Goal: Book appointment/travel/reservation

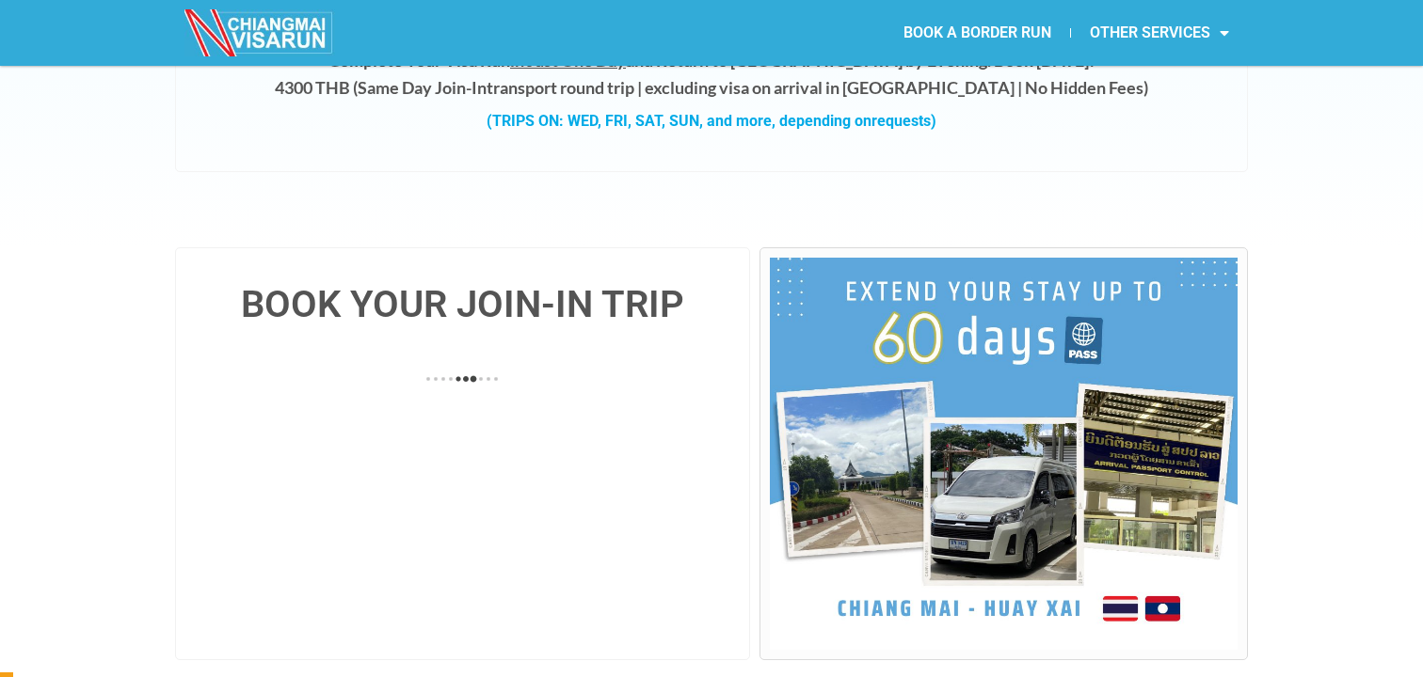
scroll to position [359, 0]
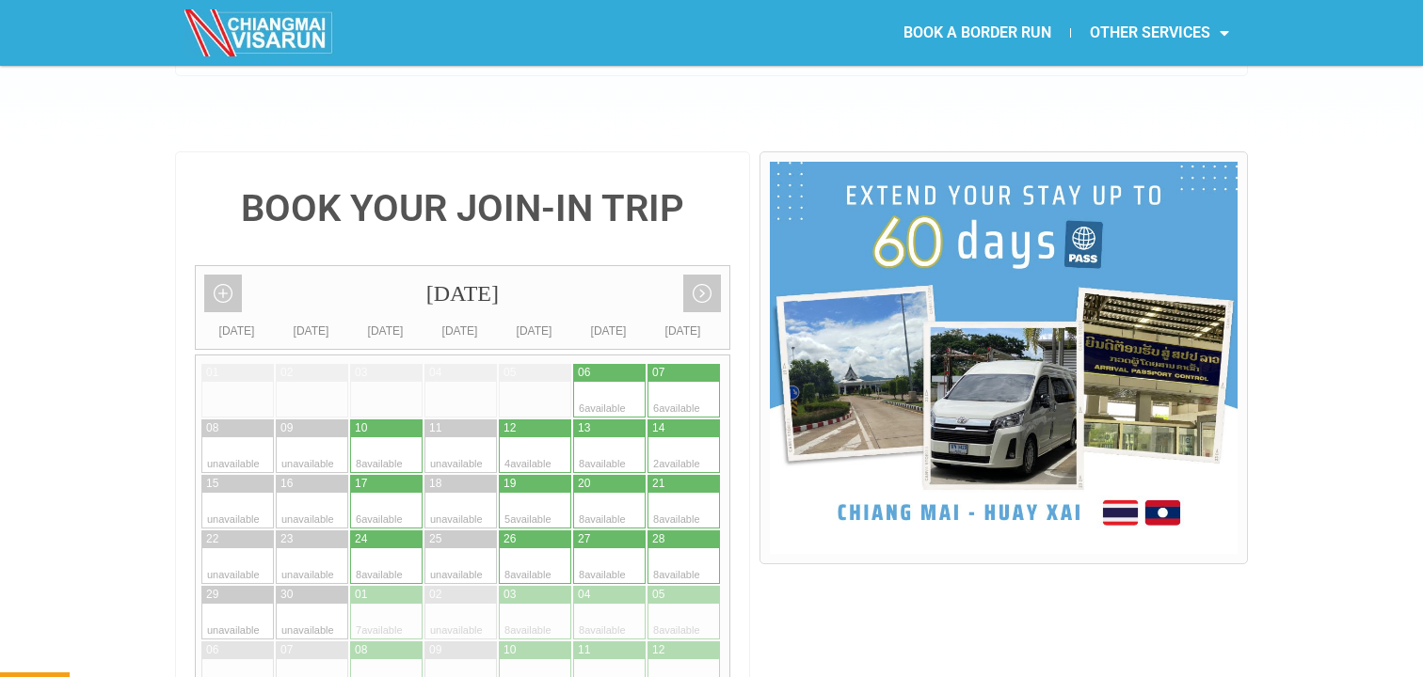
click at [610, 493] on div at bounding box center [628, 511] width 37 height 36
type input "20 September 2025"
radio input "true"
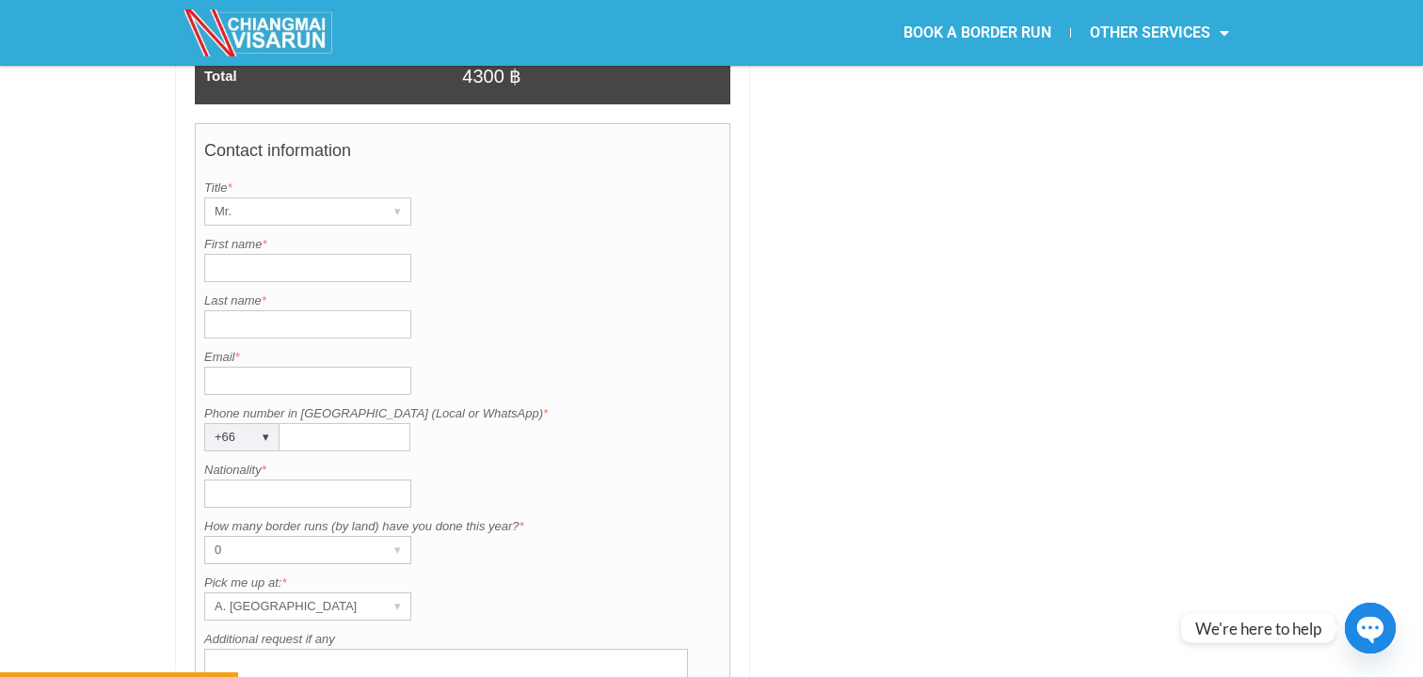
scroll to position [1390, 0]
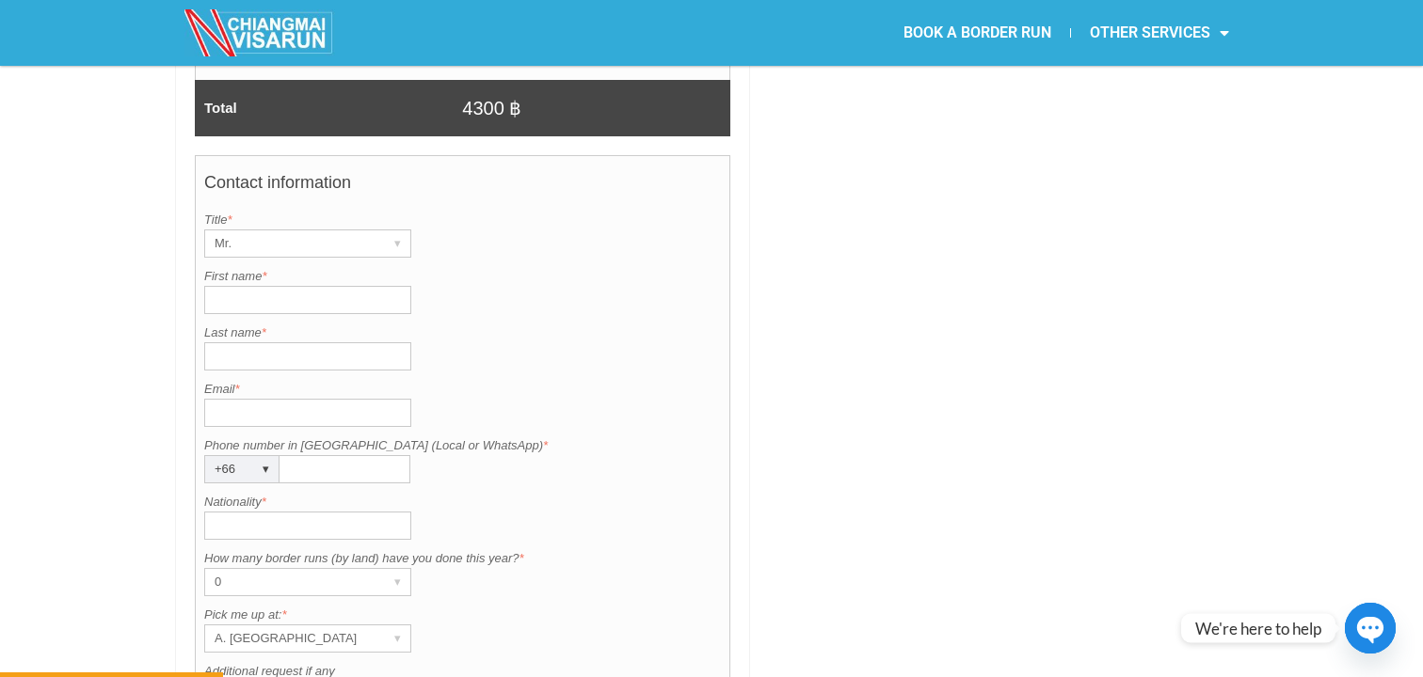
click at [305, 286] on input "First name *" at bounding box center [307, 300] width 207 height 28
type input "Mark"
type input "Hording"
type input "markhording@gmail.com"
type input "0989973680"
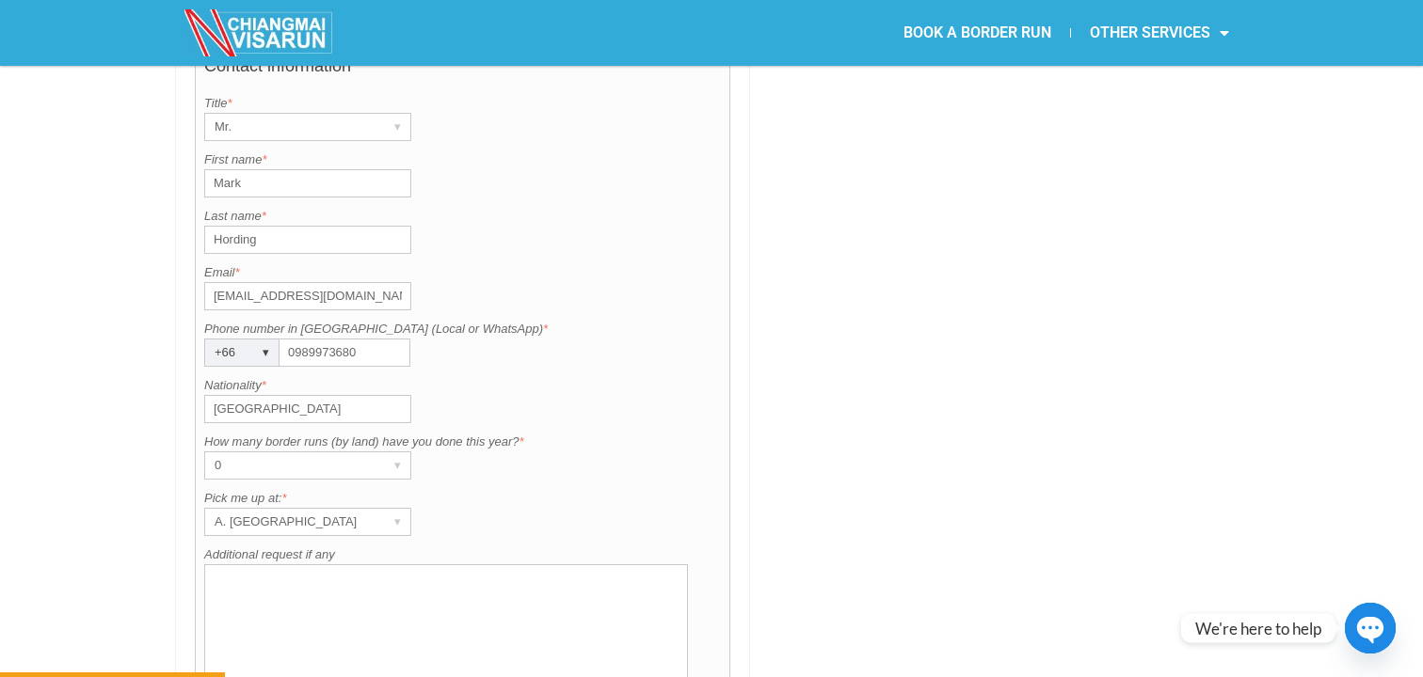
scroll to position [1578, 0]
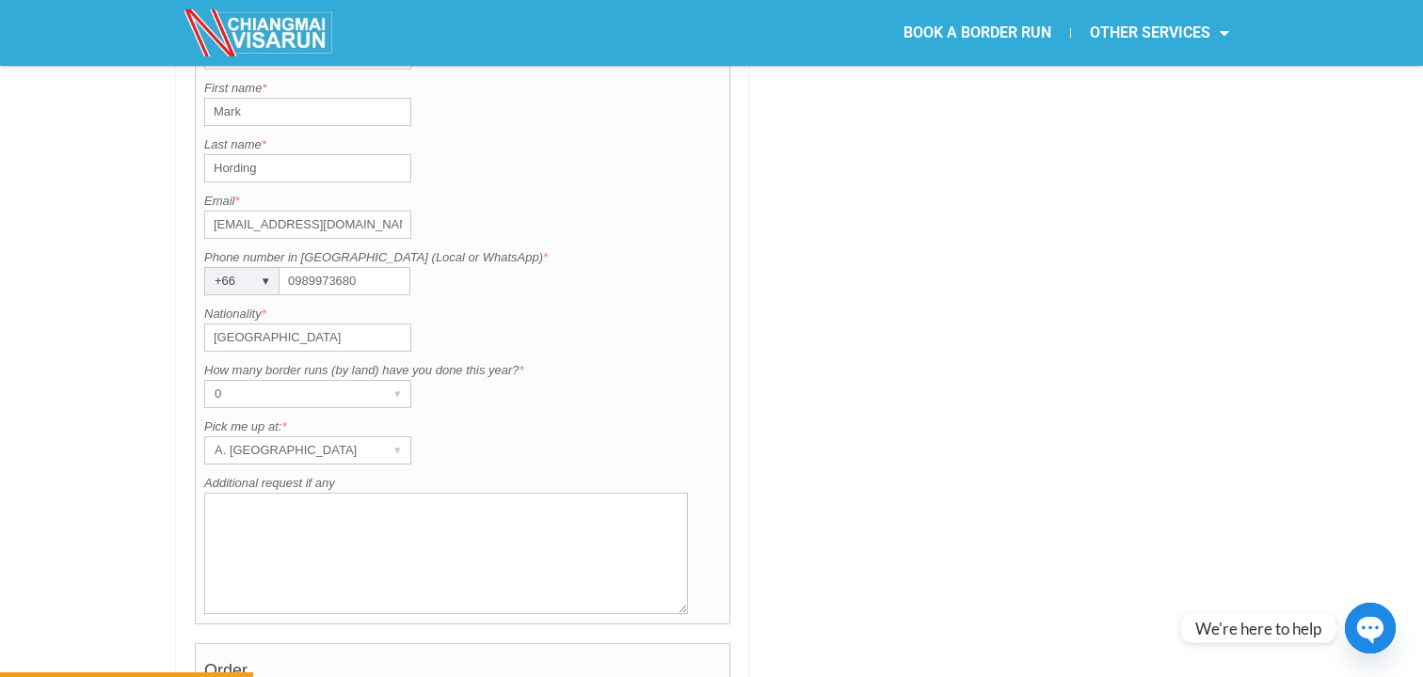
click at [332, 324] on input "[GEOGRAPHIC_DATA]" at bounding box center [307, 338] width 207 height 28
type input "T"
type input "[GEOGRAPHIC_DATA]"
click at [535, 367] on div "Contact information Title is required. Title * Mr. ▾ Mr. Mrs. Ms. First name is…" at bounding box center [462, 296] width 535 height 658
click at [356, 438] on div "A. [GEOGRAPHIC_DATA]" at bounding box center [289, 451] width 169 height 26
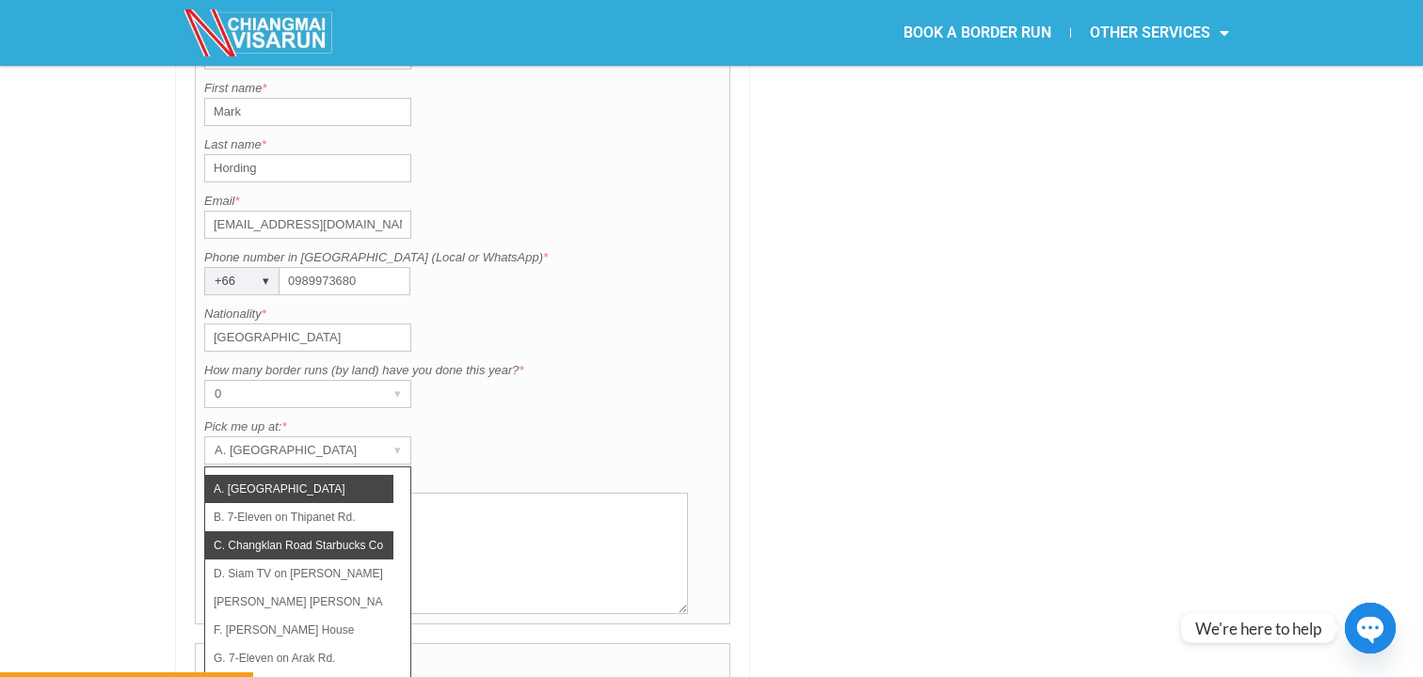
scroll to position [134, 0]
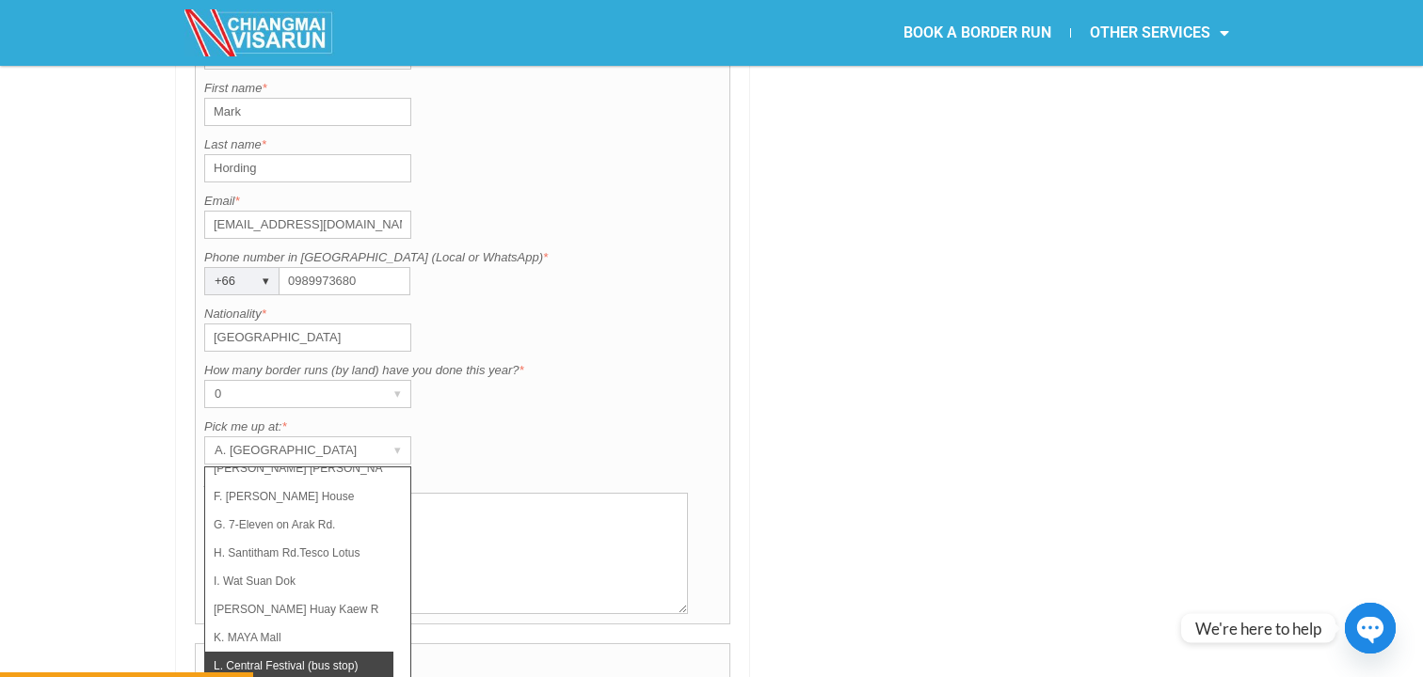
click at [327, 652] on li "L. Central Festival (bus stop)" at bounding box center [299, 666] width 188 height 28
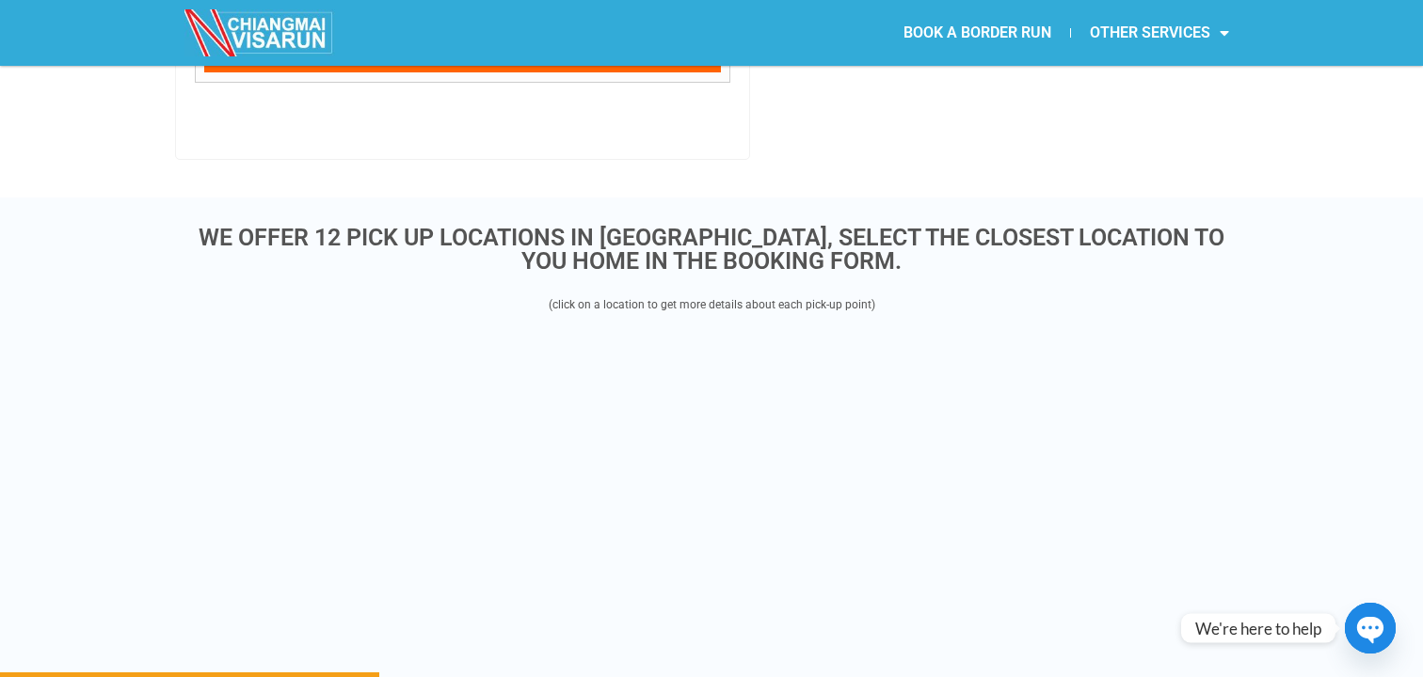
scroll to position [2364, 0]
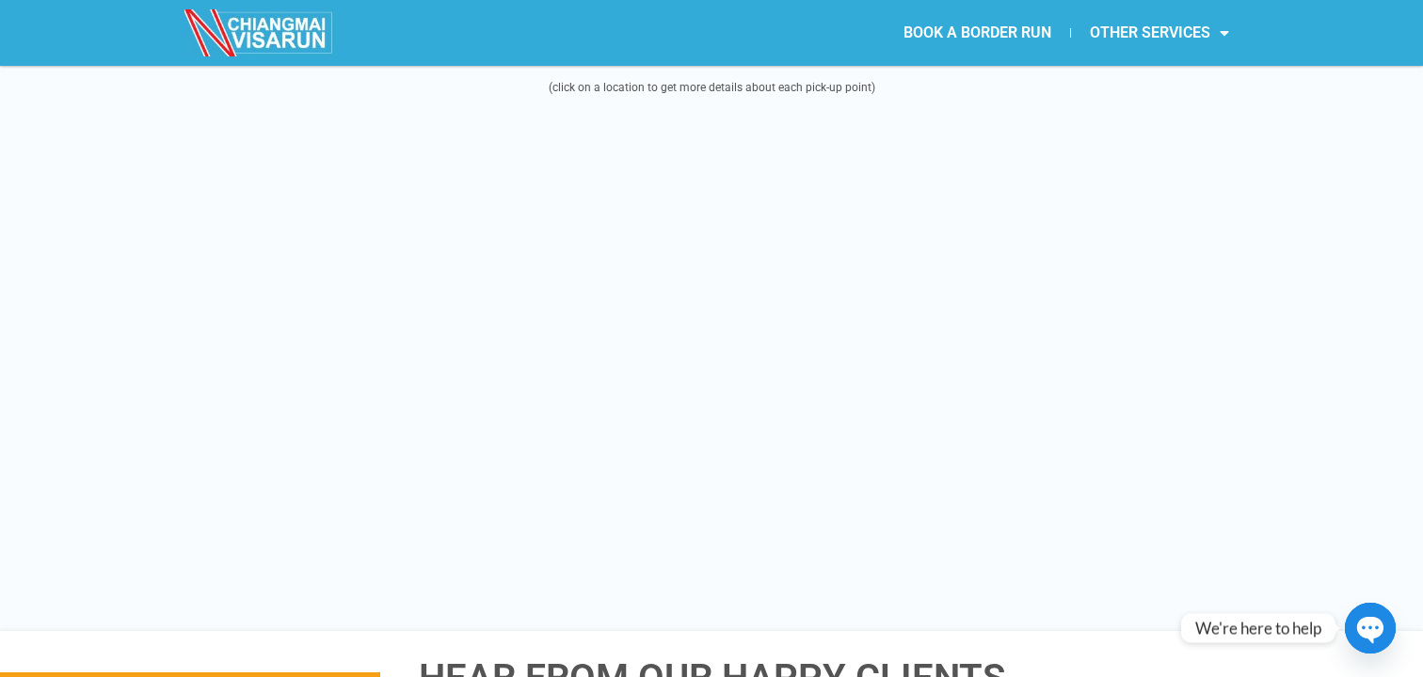
scroll to position [2335, 0]
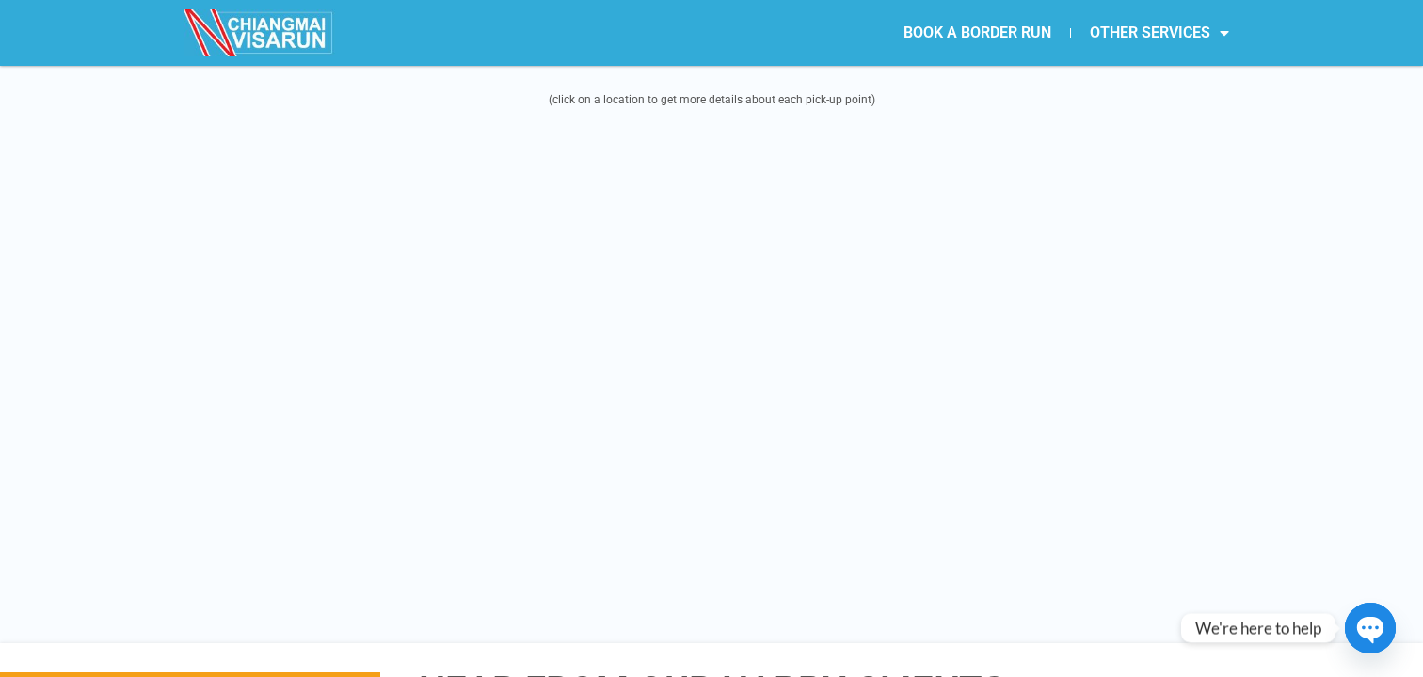
click at [1334, 249] on div "WE OFFER 12 PICK UP LOCATIONS IN [GEOGRAPHIC_DATA], SELECT THE CLOSEST LOCATION…" at bounding box center [711, 317] width 1423 height 651
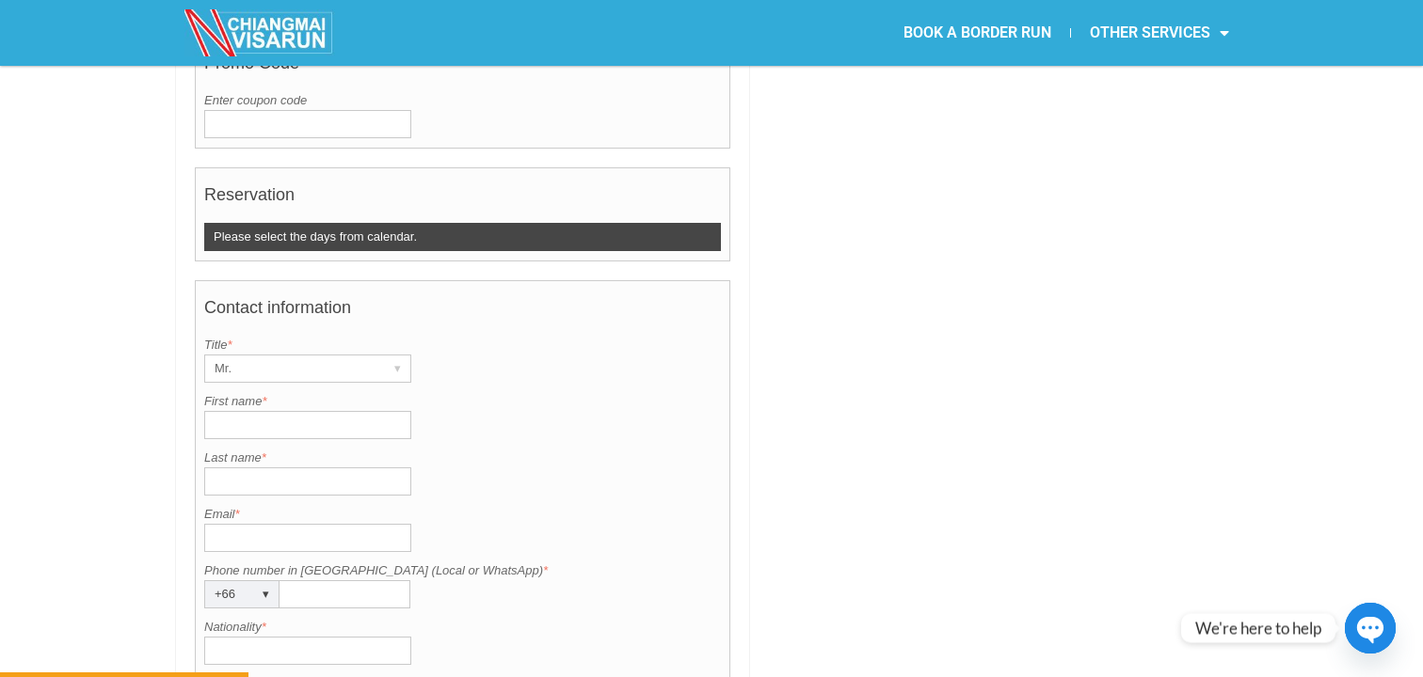
scroll to position [1000, 0]
